Goal: Information Seeking & Learning: Understand process/instructions

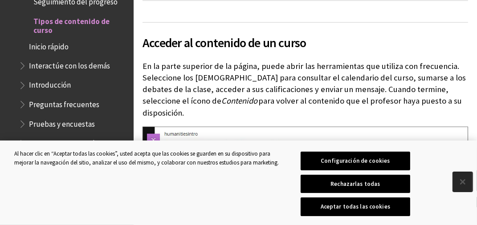
click at [465, 179] on button "Cerrar" at bounding box center [463, 182] width 20 height 20
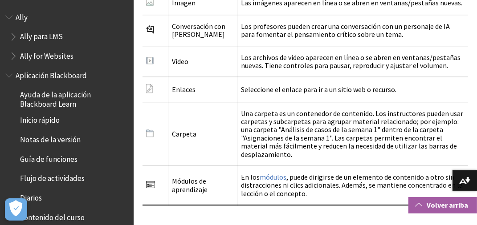
click at [447, 206] on link "Volver arriba" at bounding box center [442, 205] width 69 height 16
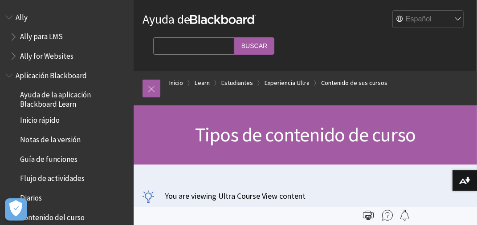
click at [203, 42] on input "Search Query" at bounding box center [193, 45] width 81 height 17
type input "como se sube las actividades"
click at [234, 37] on input "Buscar" at bounding box center [254, 45] width 40 height 17
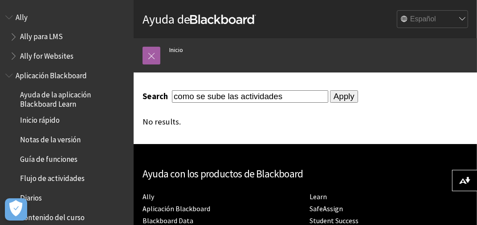
drag, startPoint x: 297, startPoint y: 97, endPoint x: 230, endPoint y: 91, distance: 67.4
click at [230, 91] on input "como se sube las actividades" at bounding box center [250, 96] width 156 height 12
